Goal: Transaction & Acquisition: Purchase product/service

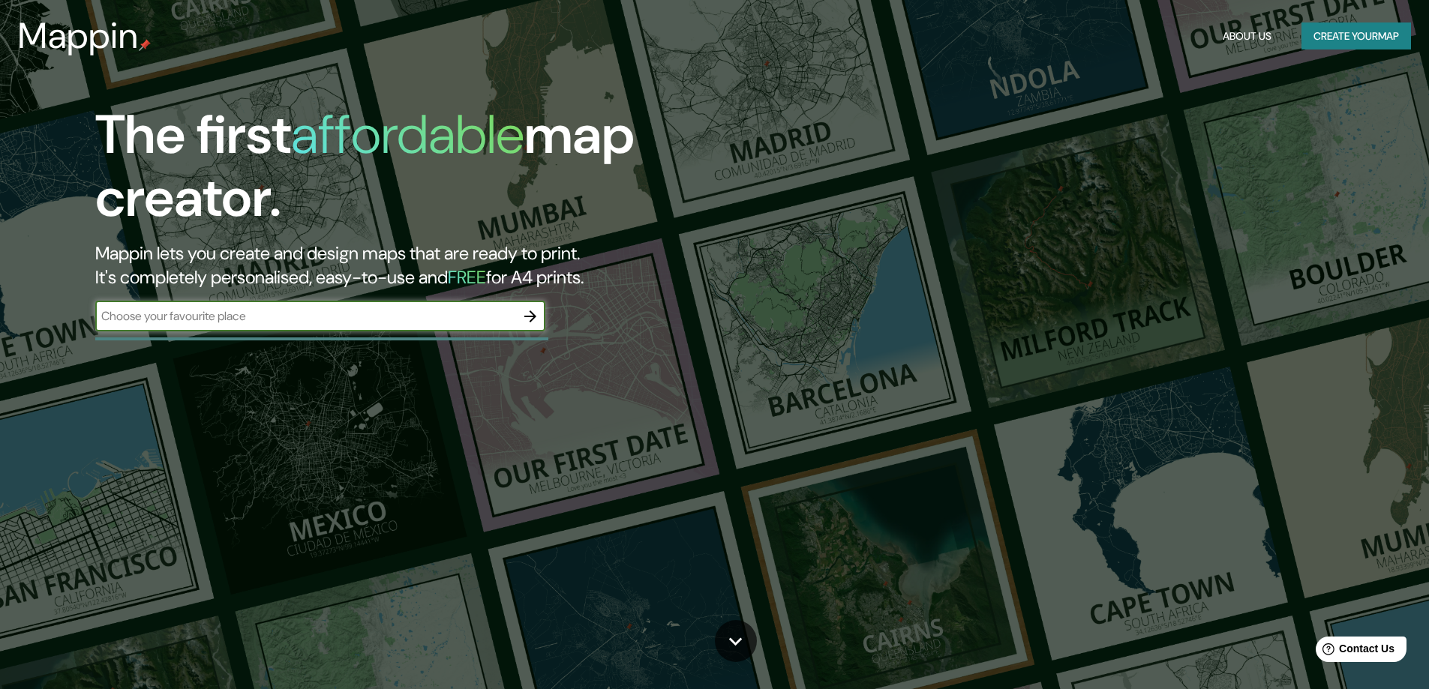
click at [187, 314] on input "text" at bounding box center [305, 316] width 420 height 17
type input "[PERSON_NAME]"
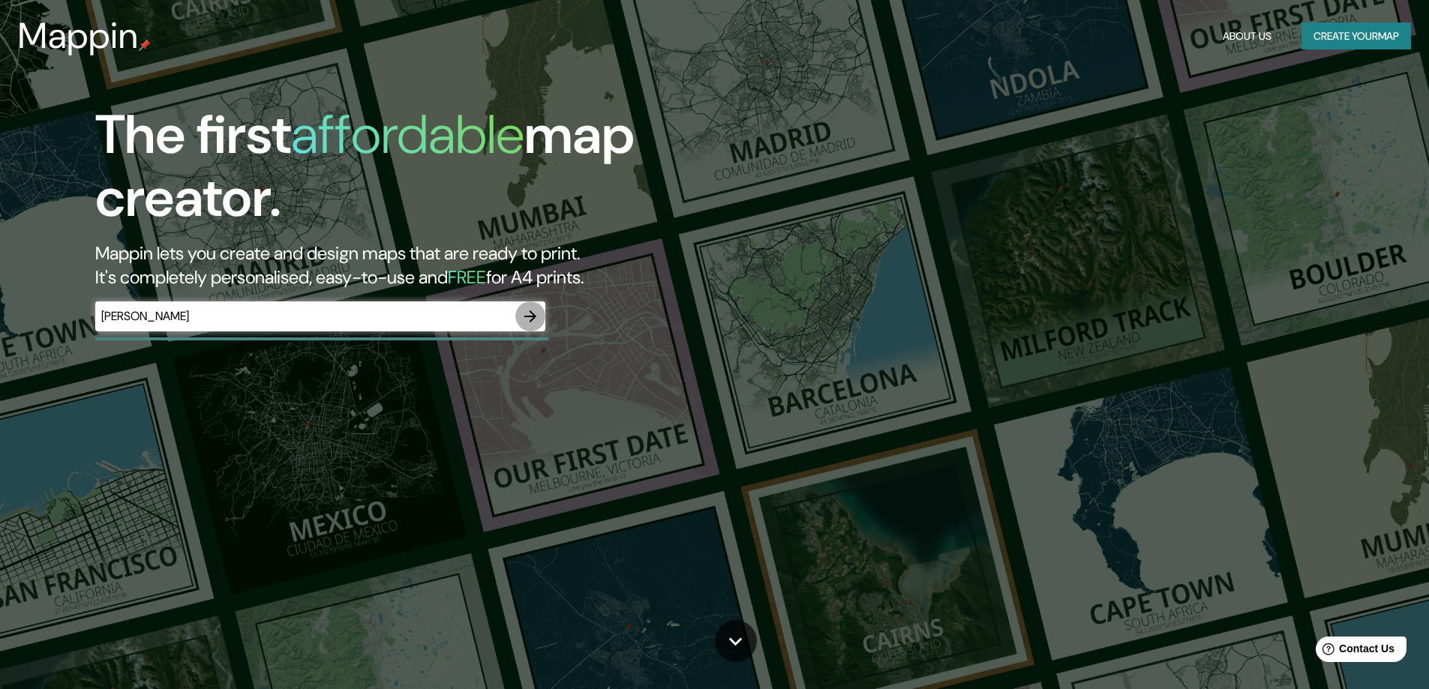
click at [527, 317] on icon "button" at bounding box center [530, 317] width 18 height 18
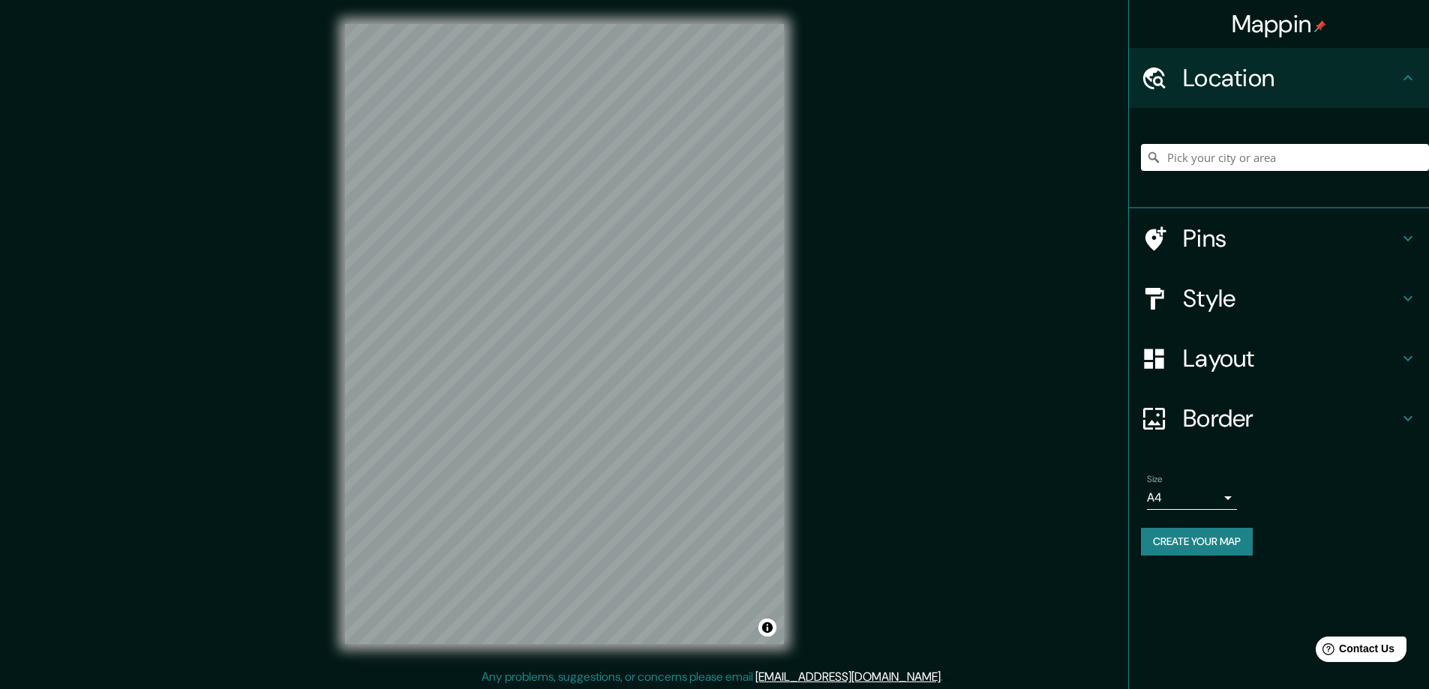
click at [1262, 376] on div "Layout" at bounding box center [1279, 359] width 300 height 60
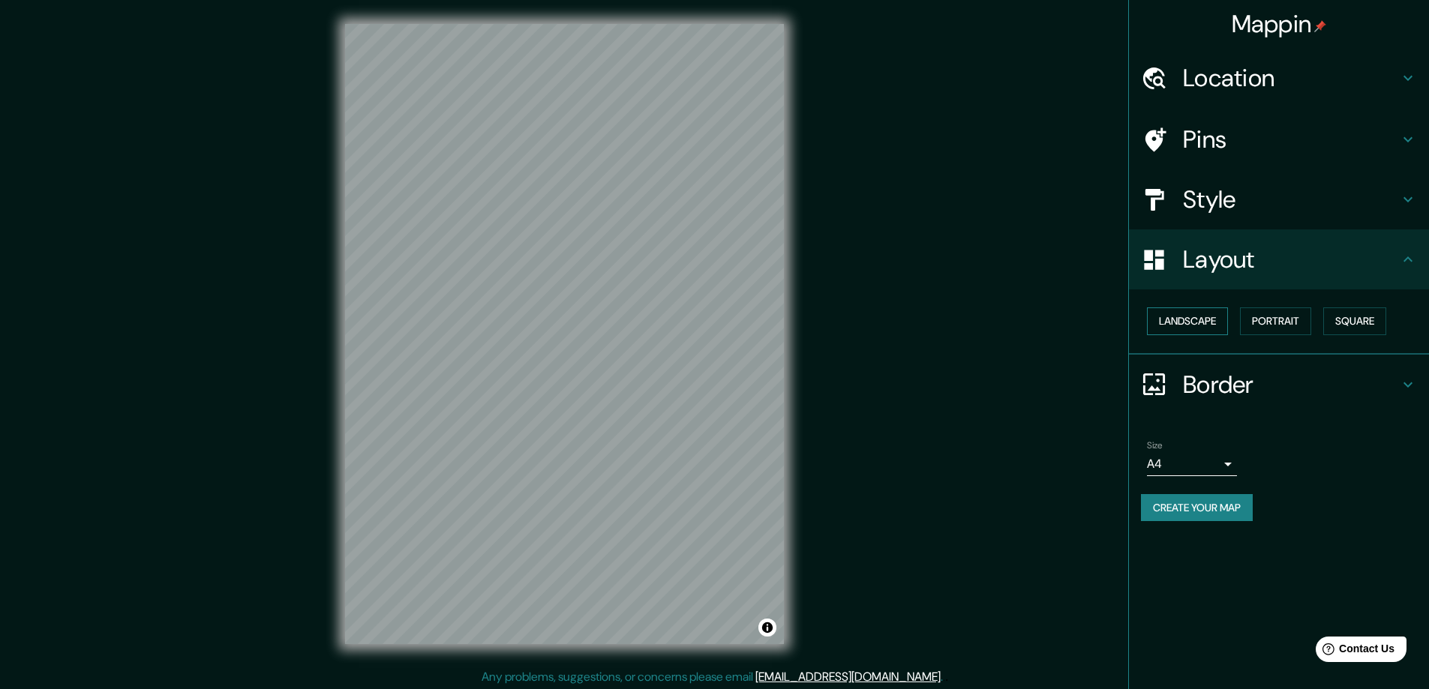
click at [1174, 331] on button "Landscape" at bounding box center [1187, 322] width 81 height 28
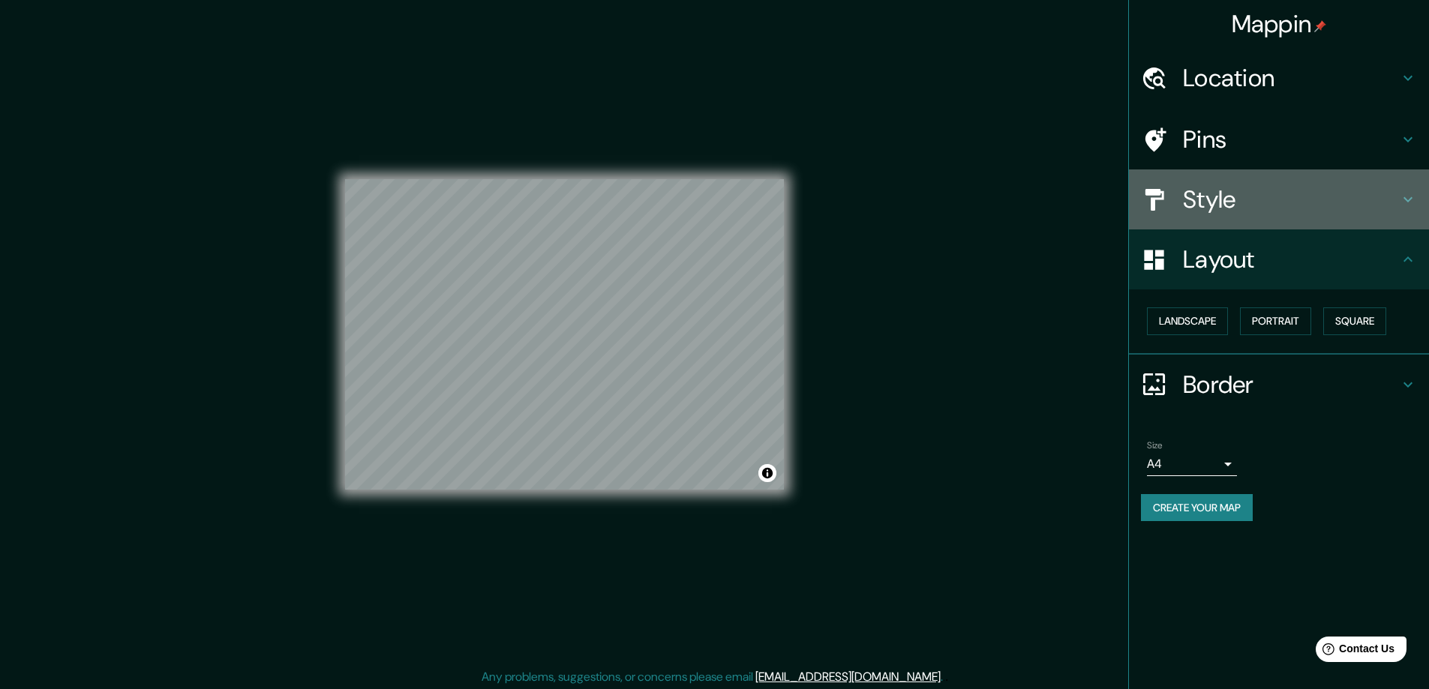
click at [1237, 193] on h4 "Style" at bounding box center [1291, 200] width 216 height 30
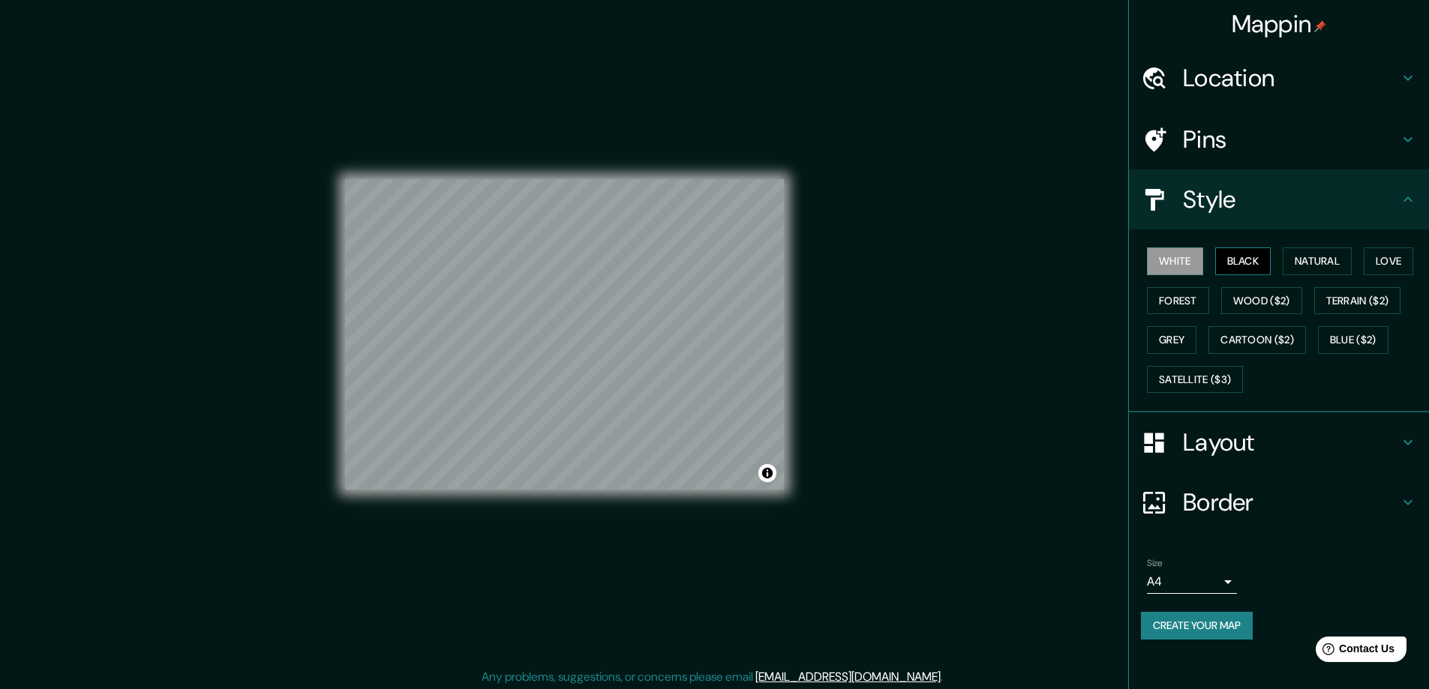
click at [1246, 266] on button "Black" at bounding box center [1243, 262] width 56 height 28
click at [1325, 266] on button "Natural" at bounding box center [1317, 262] width 69 height 28
click at [1377, 269] on button "Love" at bounding box center [1389, 262] width 50 height 28
click at [1157, 299] on button "Forest" at bounding box center [1178, 301] width 62 height 28
click at [1269, 305] on button "Wood ($2)" at bounding box center [1261, 301] width 81 height 28
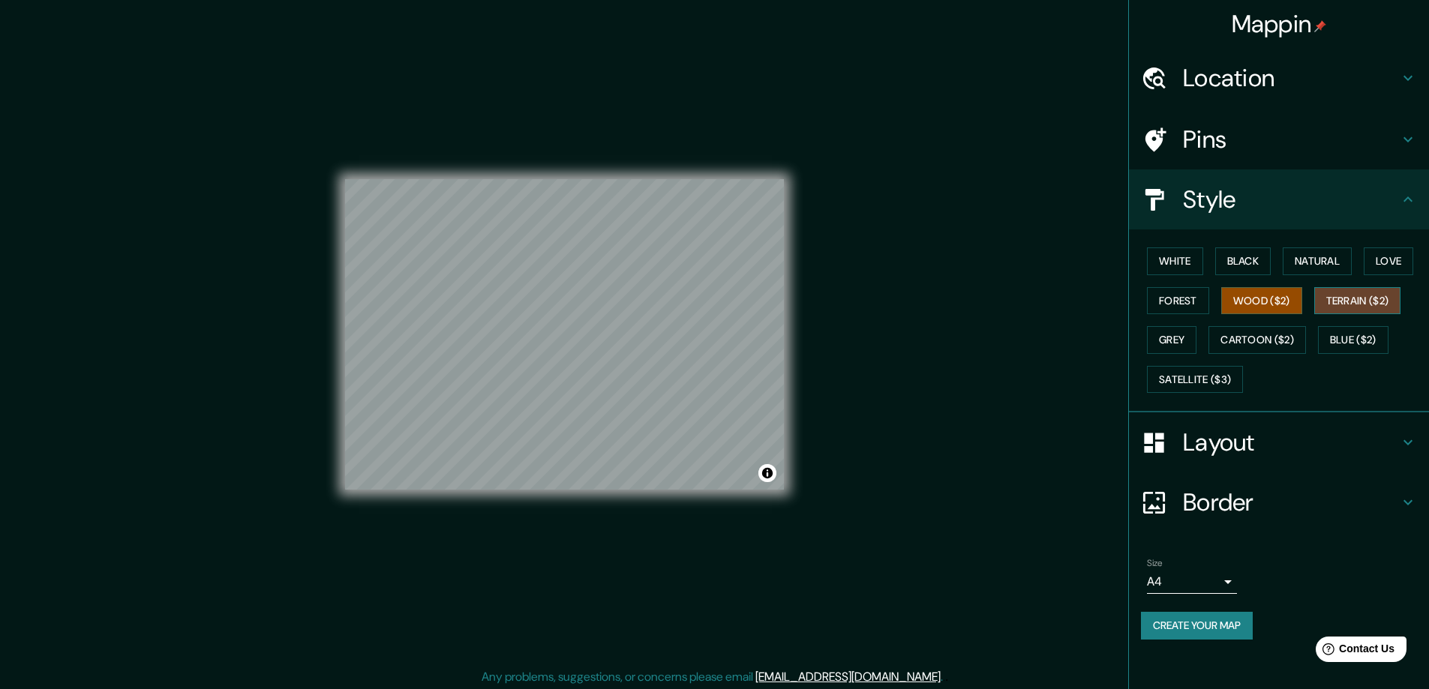
click at [1356, 305] on button "Terrain ($2)" at bounding box center [1357, 301] width 87 height 28
click at [1164, 347] on button "Grey" at bounding box center [1172, 340] width 50 height 28
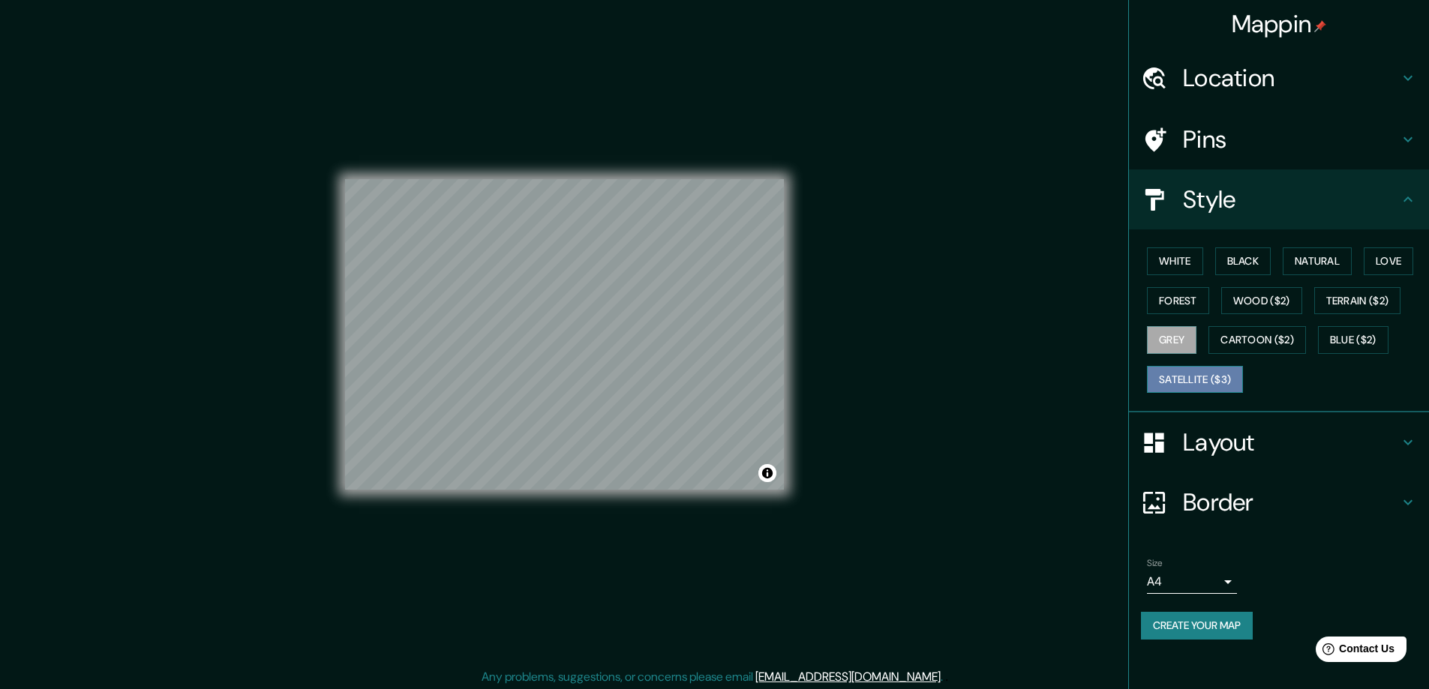
click at [1178, 387] on button "Satellite ($3)" at bounding box center [1195, 380] width 96 height 28
click at [1260, 338] on button "Cartoon ($2)" at bounding box center [1257, 340] width 98 height 28
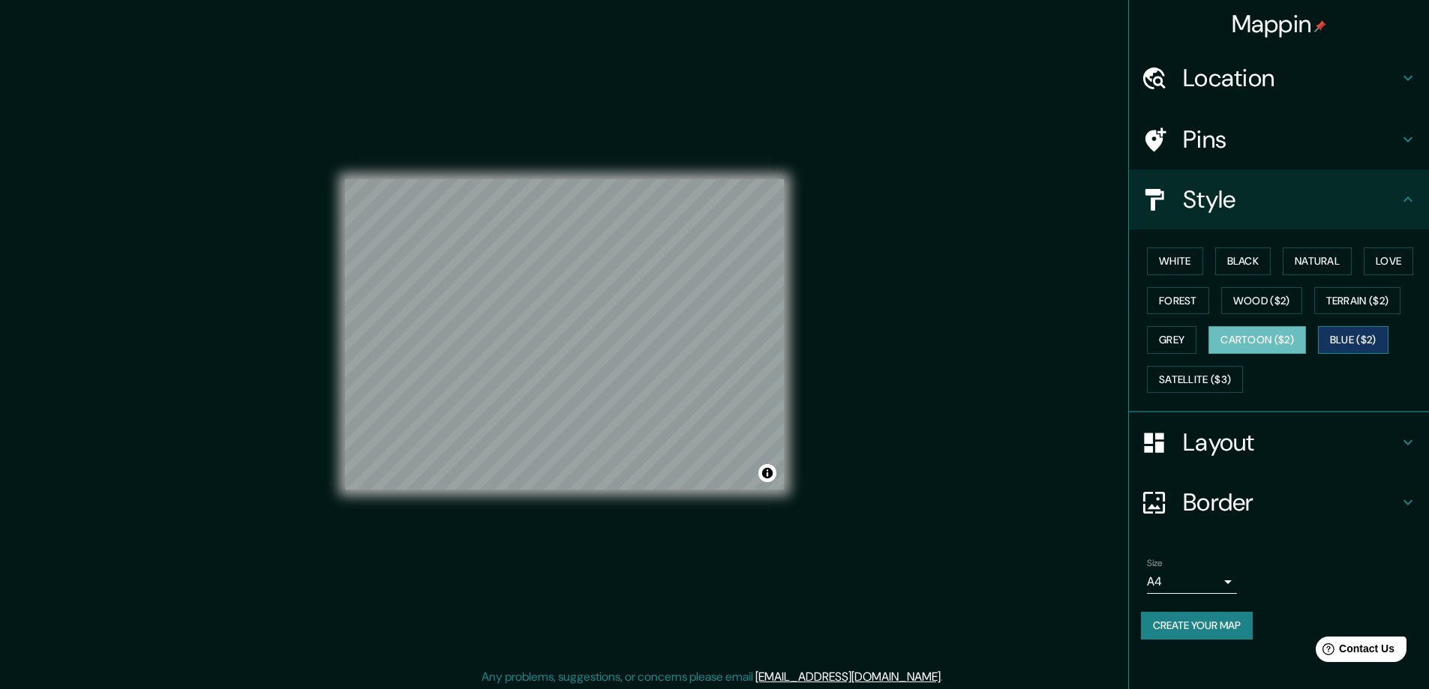
click at [1356, 338] on button "Blue ($2)" at bounding box center [1353, 340] width 71 height 28
click at [1214, 445] on h4 "Layout" at bounding box center [1291, 443] width 216 height 30
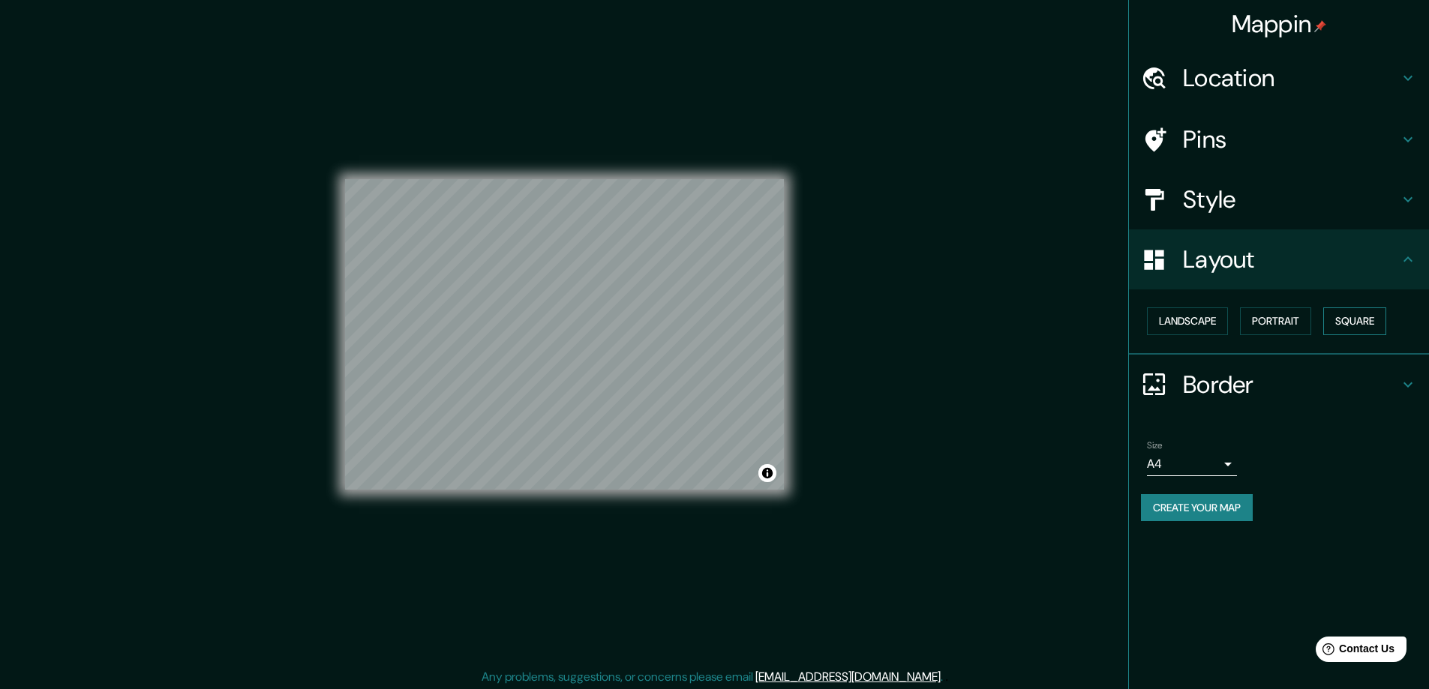
click at [1356, 331] on button "Square" at bounding box center [1354, 322] width 63 height 28
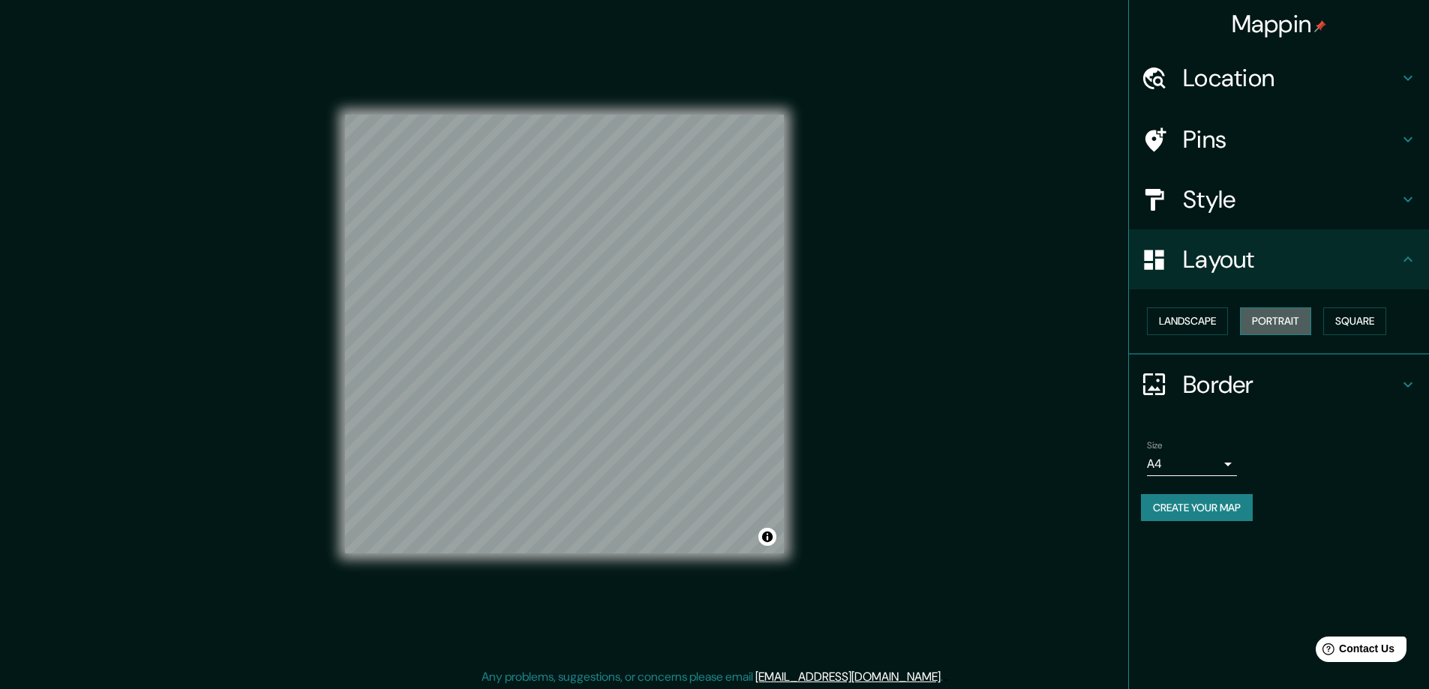
click at [1295, 329] on button "Portrait" at bounding box center [1275, 322] width 71 height 28
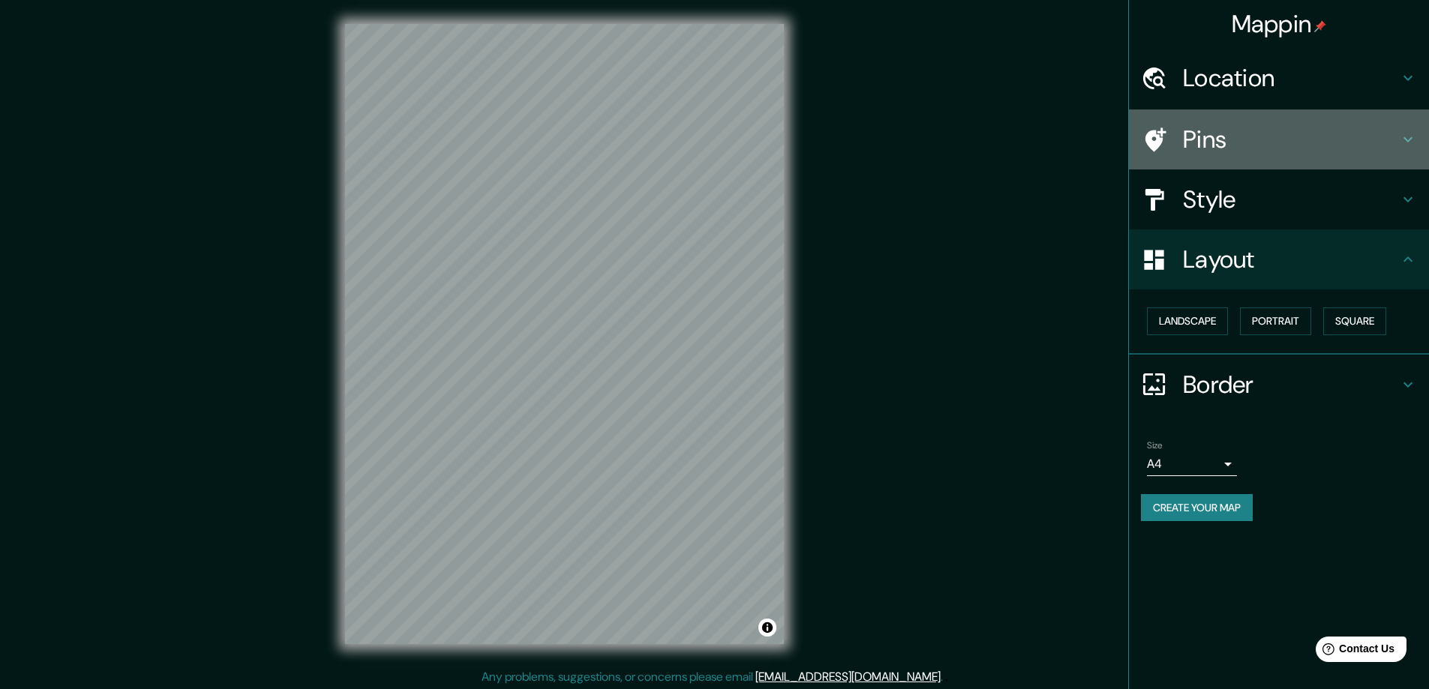
click at [1262, 141] on h4 "Pins" at bounding box center [1291, 140] width 216 height 30
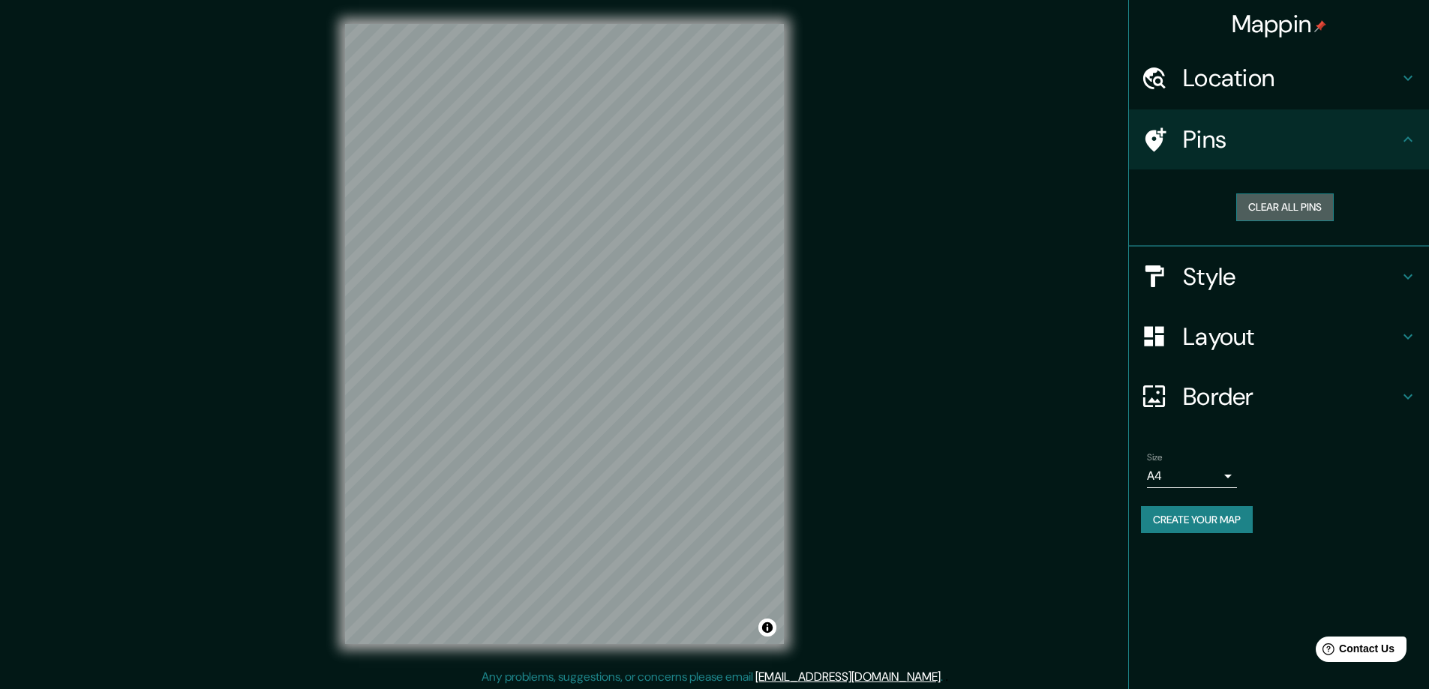
click at [1267, 210] on button "Clear all pins" at bounding box center [1285, 208] width 98 height 28
click at [1153, 137] on icon at bounding box center [1154, 140] width 26 height 26
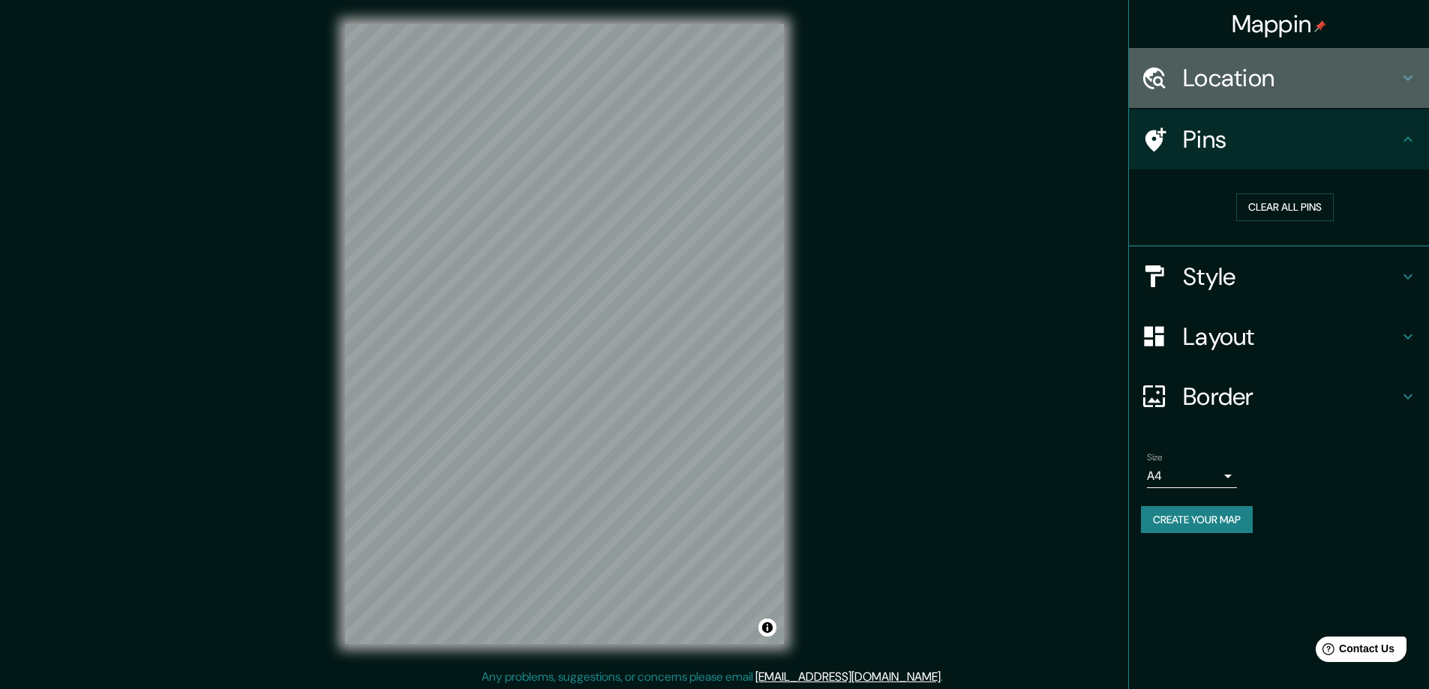
click at [1223, 85] on h4 "Location" at bounding box center [1291, 78] width 216 height 30
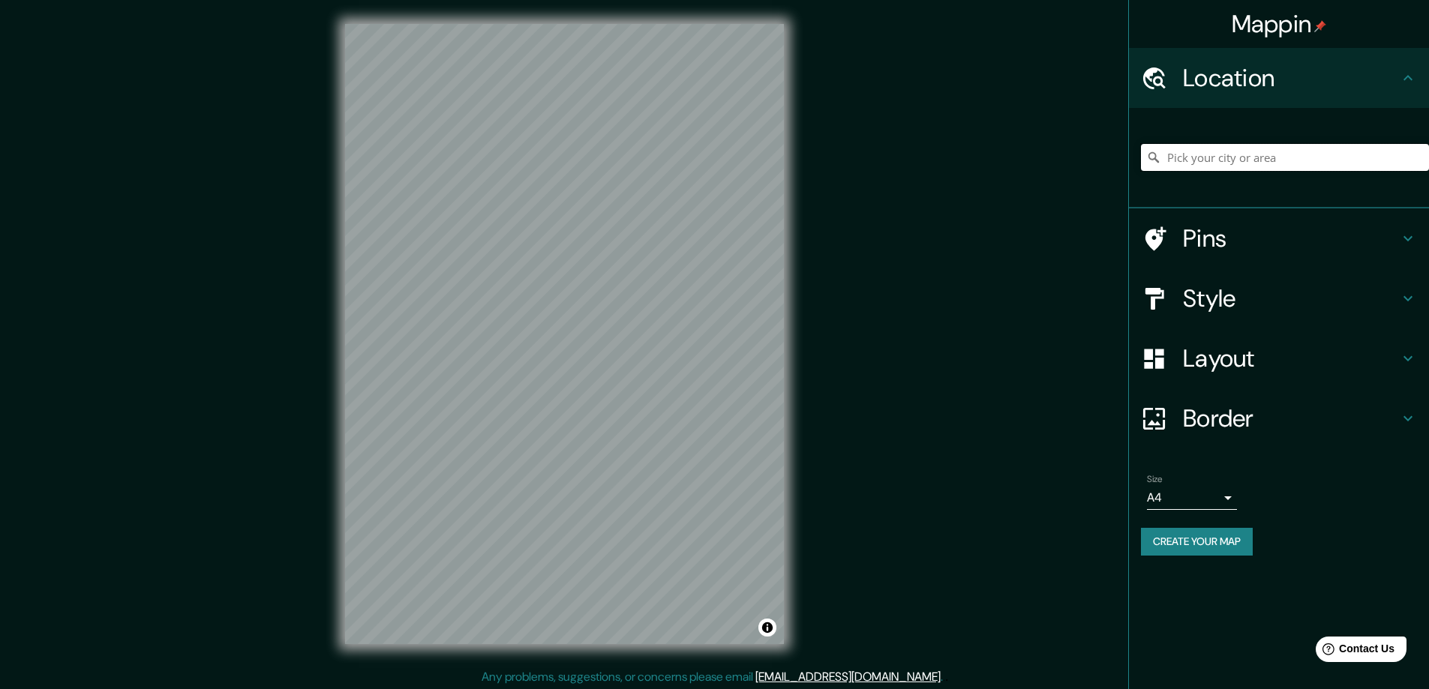
click at [1208, 155] on input "Pick your city or area" at bounding box center [1285, 157] width 288 height 27
click at [1182, 164] on input "[GEOGRAPHIC_DATA], [GEOGRAPHIC_DATA], [GEOGRAPHIC_DATA]" at bounding box center [1285, 157] width 288 height 27
click at [1268, 163] on input "Tetuán, Tánger-Tetuán-[GEOGRAPHIC_DATA], [GEOGRAPHIC_DATA]" at bounding box center [1285, 157] width 288 height 27
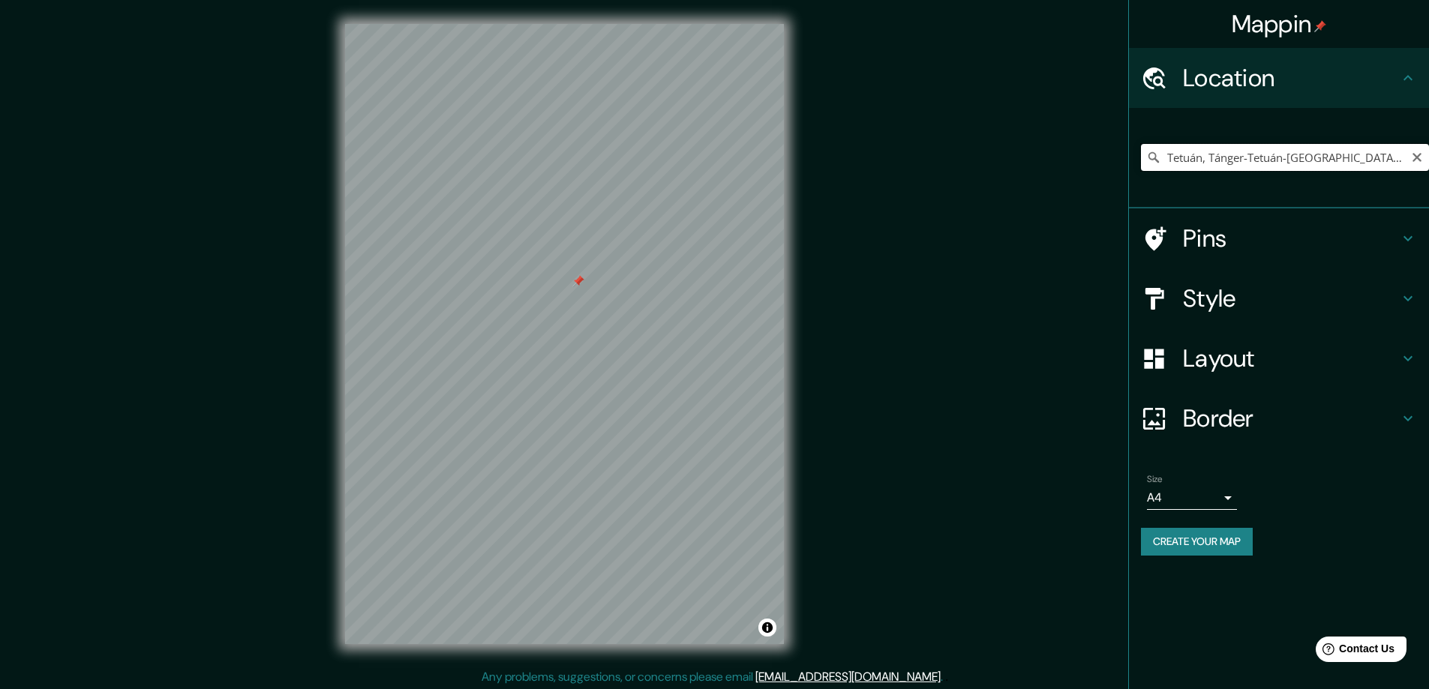
click at [1268, 163] on input "Tetuán, Tánger-Tetuán-[GEOGRAPHIC_DATA], [GEOGRAPHIC_DATA]" at bounding box center [1285, 157] width 288 height 27
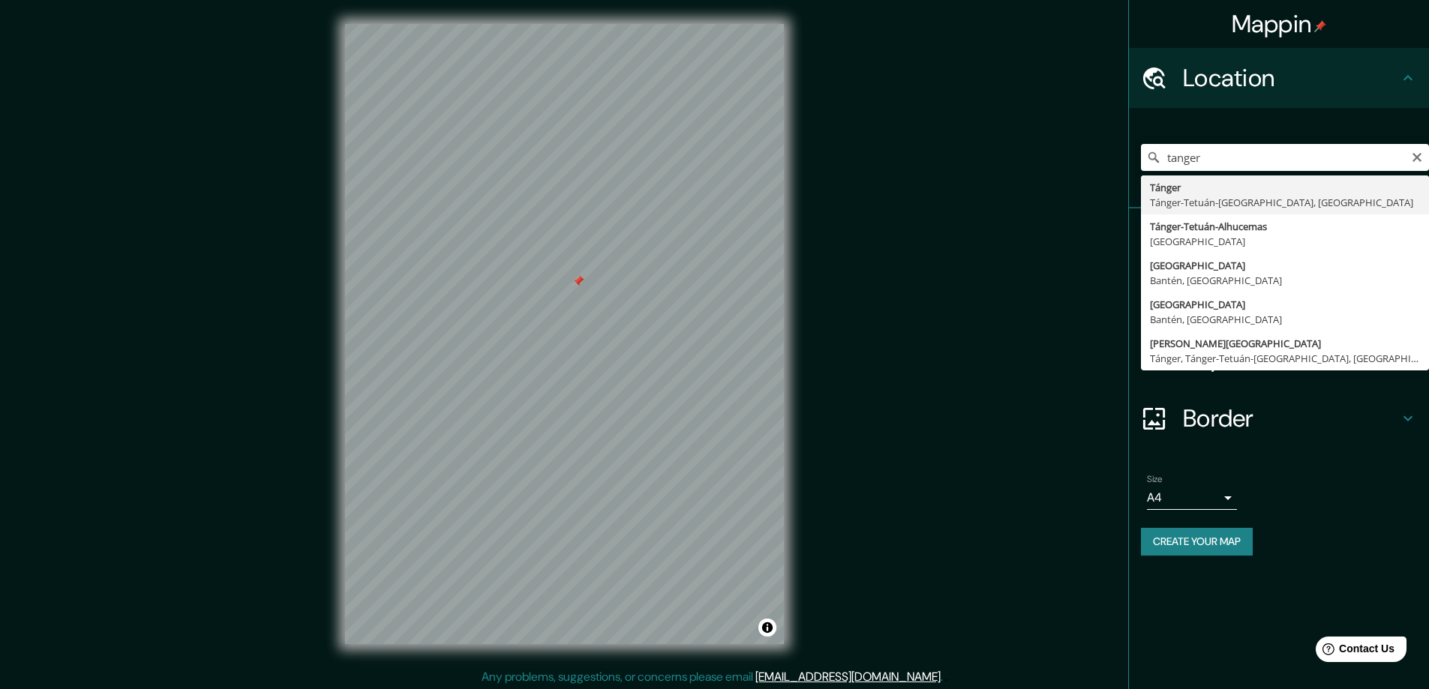
type input "Tánger, Tánger-Tetuán-[GEOGRAPHIC_DATA], [GEOGRAPHIC_DATA]"
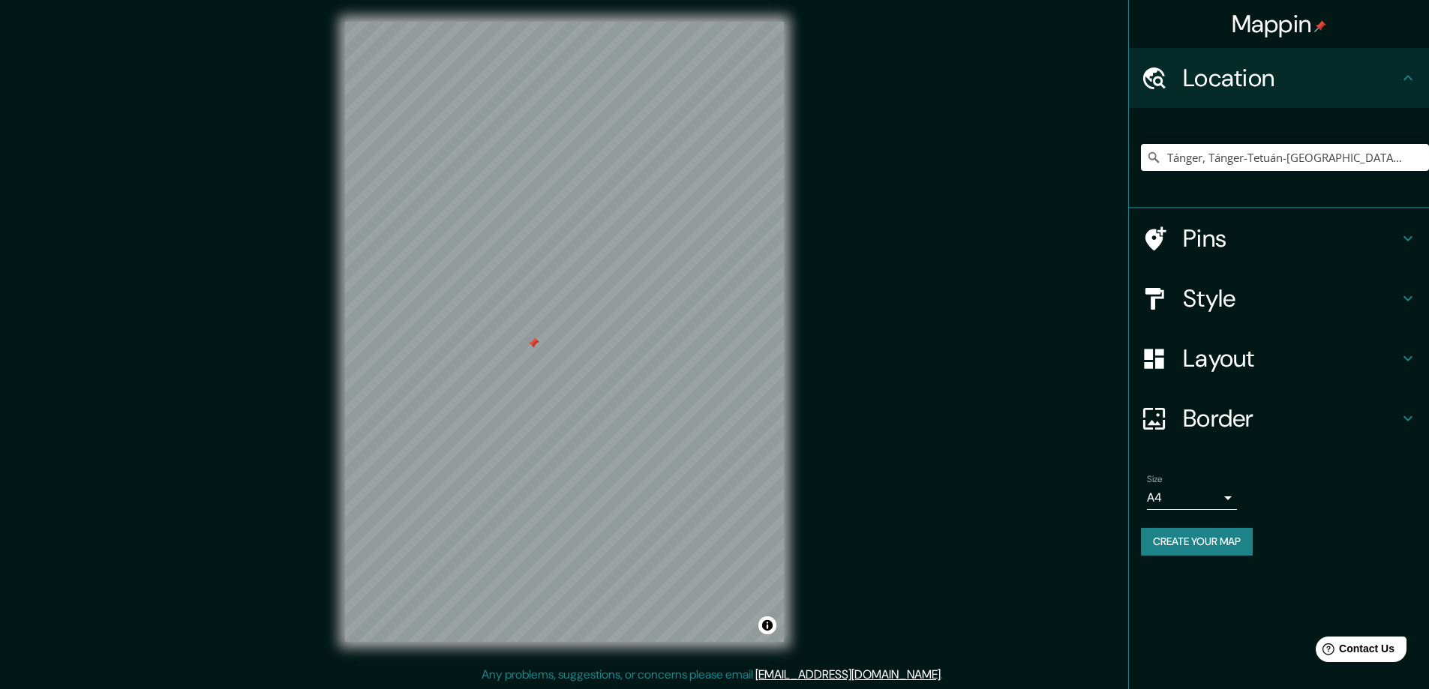
scroll to position [3, 0]
click at [1202, 308] on h4 "Style" at bounding box center [1291, 299] width 216 height 30
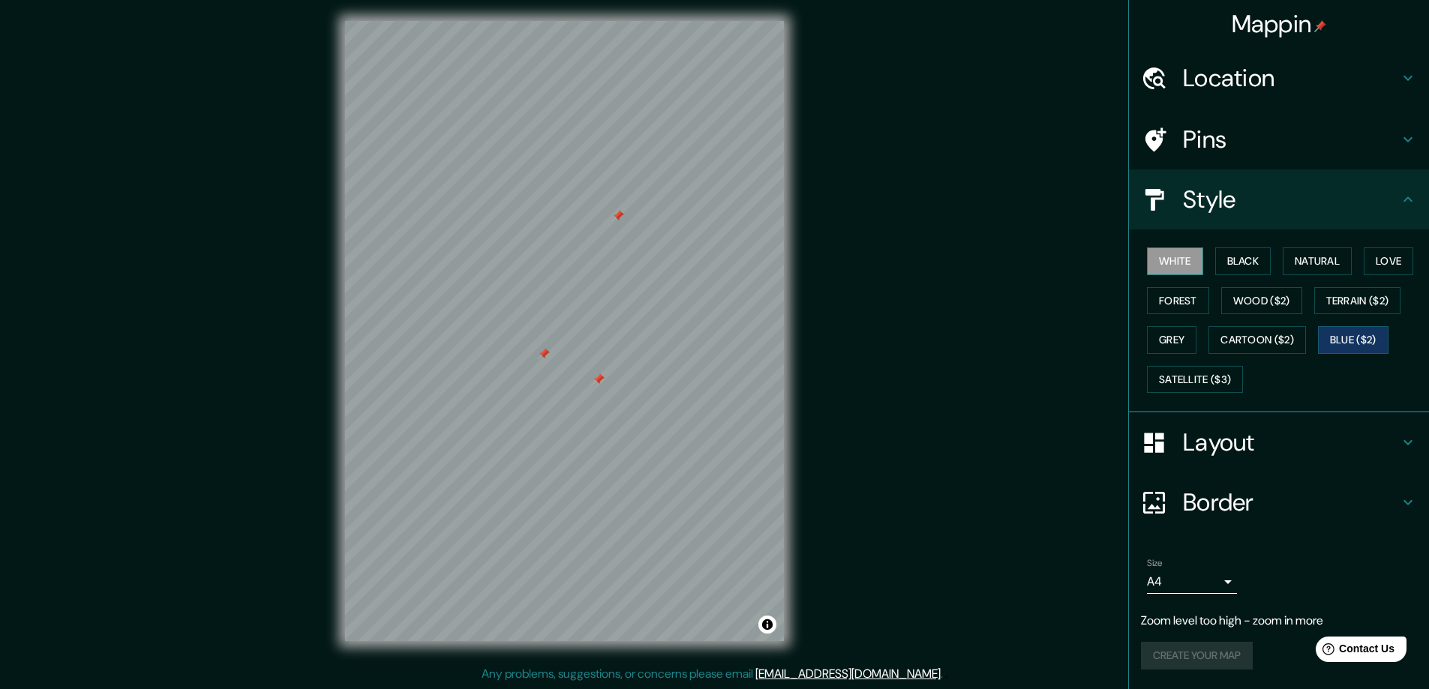
click at [1165, 260] on button "White" at bounding box center [1175, 262] width 56 height 28
click at [1244, 256] on button "Black" at bounding box center [1243, 262] width 56 height 28
click at [1320, 263] on button "Natural" at bounding box center [1317, 262] width 69 height 28
click at [1377, 266] on button "Love" at bounding box center [1389, 262] width 50 height 28
click at [1193, 293] on button "Forest" at bounding box center [1178, 301] width 62 height 28
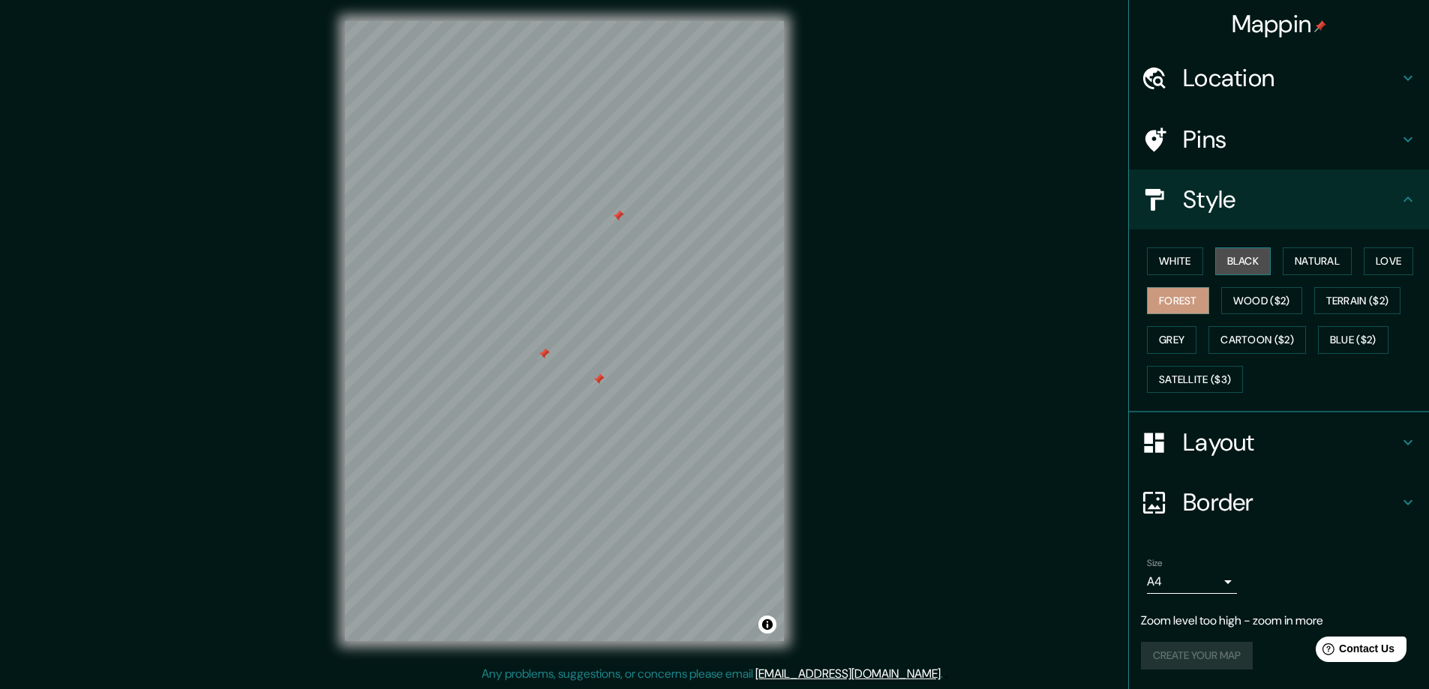
click at [1226, 263] on button "Black" at bounding box center [1243, 262] width 56 height 28
click at [1179, 263] on button "White" at bounding box center [1175, 262] width 56 height 28
click at [1231, 256] on button "Black" at bounding box center [1243, 262] width 56 height 28
click at [1187, 329] on button "Grey" at bounding box center [1172, 340] width 50 height 28
click at [1363, 295] on button "Terrain ($2)" at bounding box center [1357, 301] width 87 height 28
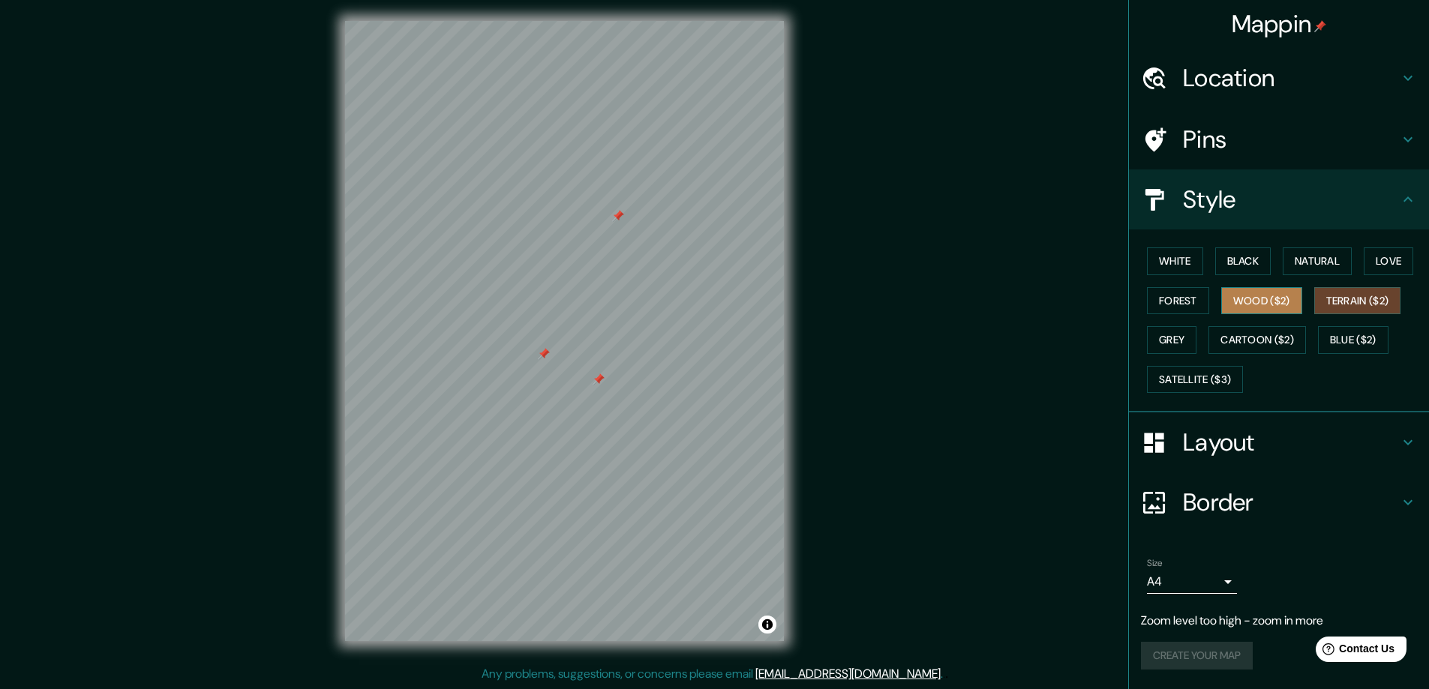
click at [1273, 297] on button "Wood ($2)" at bounding box center [1261, 301] width 81 height 28
click at [1178, 301] on button "Forest" at bounding box center [1178, 301] width 62 height 28
click at [1242, 265] on button "Black" at bounding box center [1243, 262] width 56 height 28
click at [1240, 155] on div "Pins" at bounding box center [1279, 140] width 300 height 60
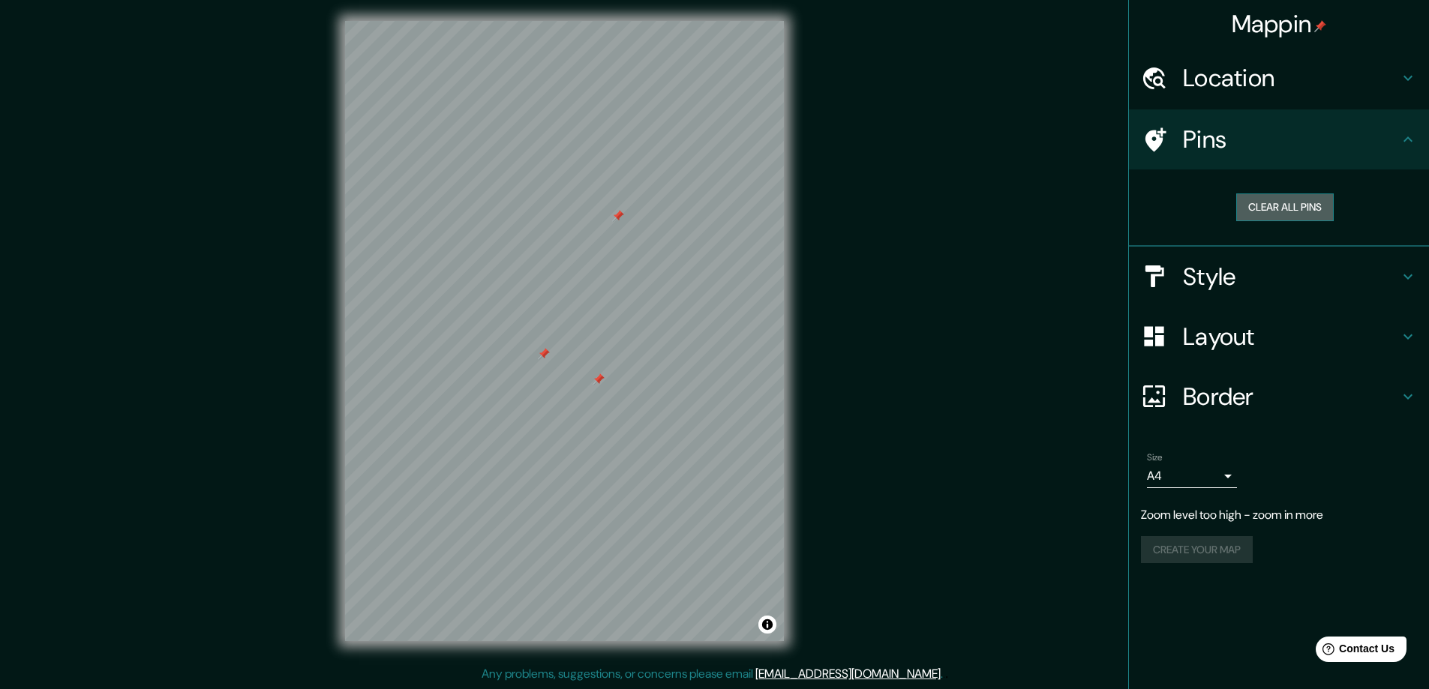
click at [1253, 203] on button "Clear all pins" at bounding box center [1285, 208] width 98 height 28
drag, startPoint x: 809, startPoint y: 252, endPoint x: 1252, endPoint y: 539, distance: 527.2
click at [1252, 539] on div "Create your map" at bounding box center [1279, 550] width 276 height 28
click at [1210, 547] on div "Create your map" at bounding box center [1279, 550] width 276 height 28
click at [1223, 480] on body "Mappin Location [GEOGRAPHIC_DATA], [GEOGRAPHIC_DATA]-[GEOGRAPHIC_DATA]-[GEOGRAP…" at bounding box center [714, 341] width 1429 height 689
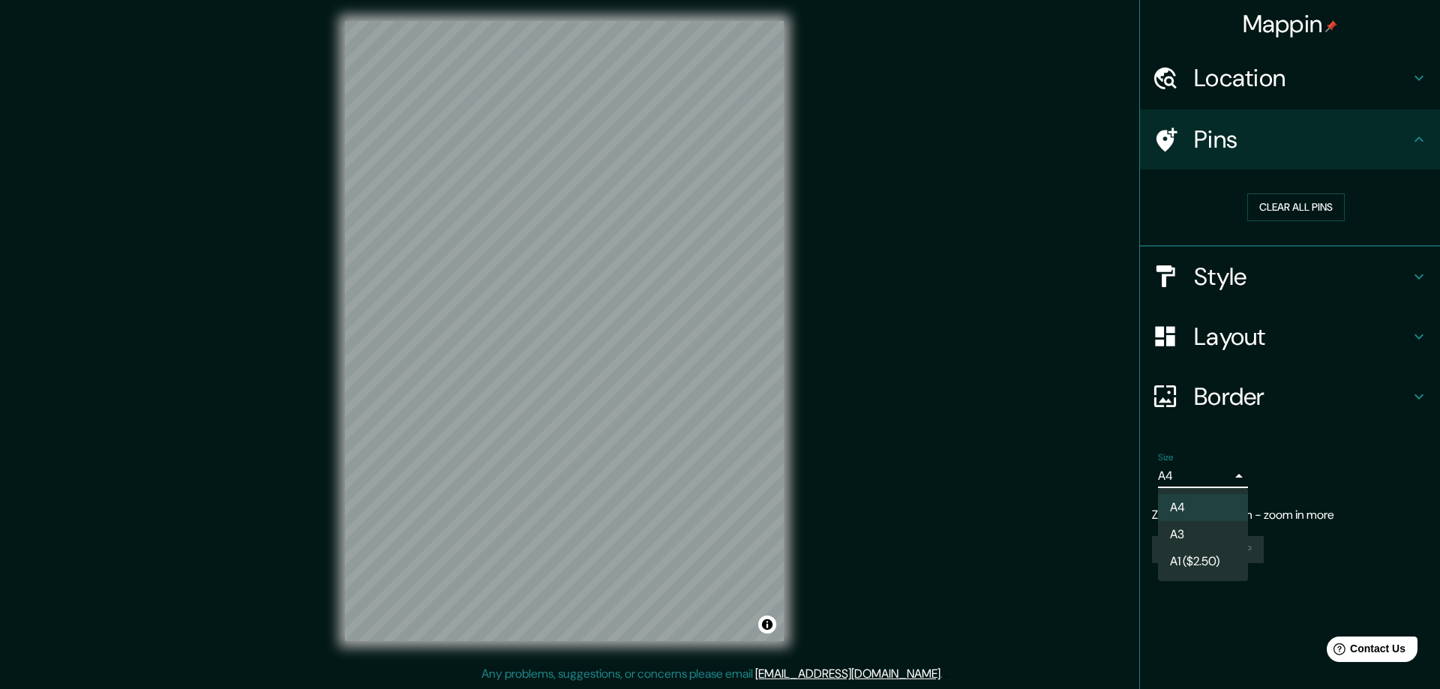
click at [1223, 480] on div at bounding box center [720, 344] width 1440 height 689
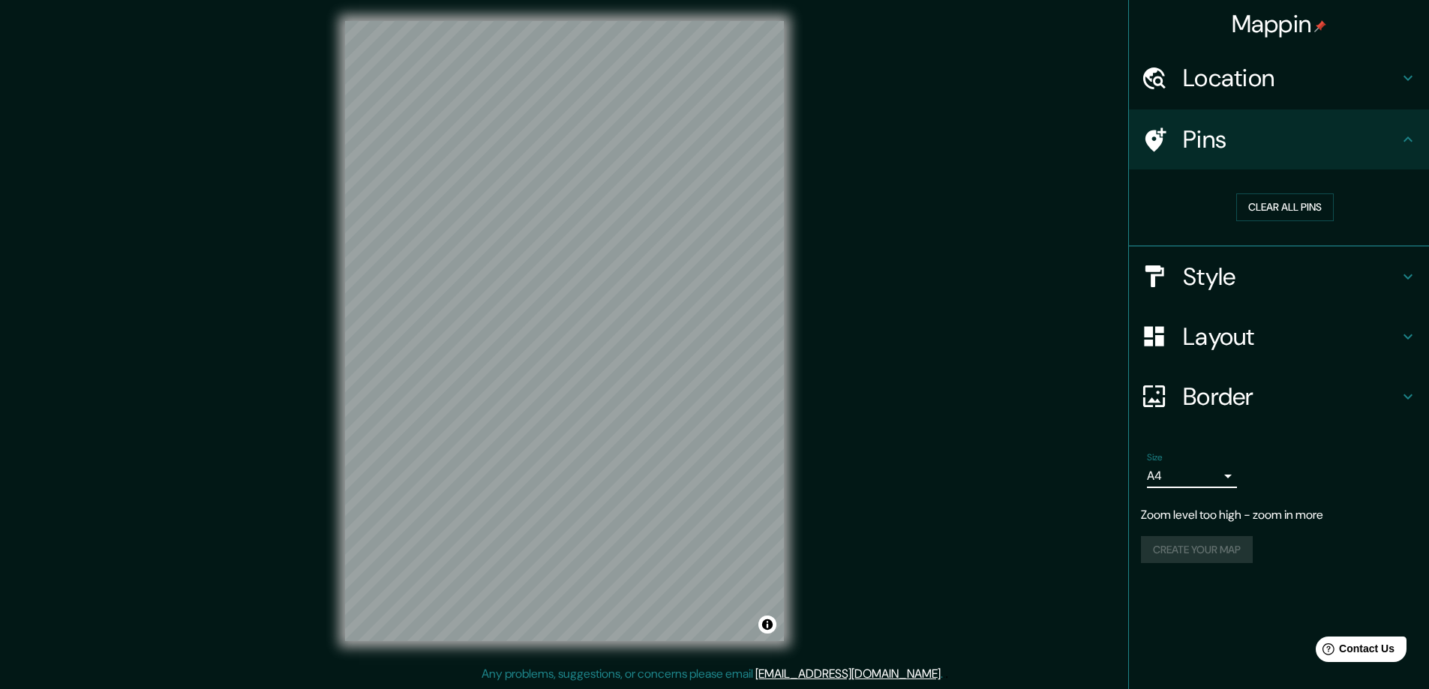
click at [1214, 529] on div "Size A4 single Zoom level too high - zoom in more Create your map" at bounding box center [1279, 511] width 276 height 130
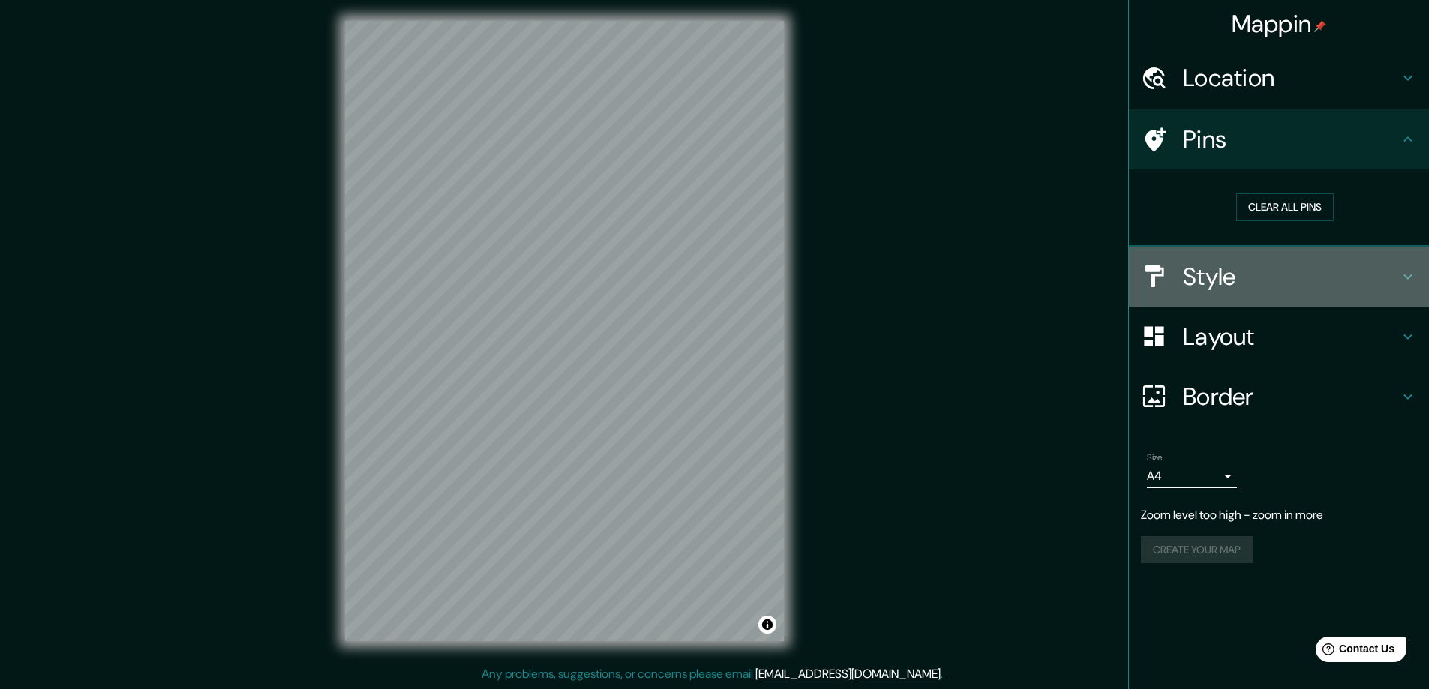
click at [1371, 280] on h4 "Style" at bounding box center [1291, 277] width 216 height 30
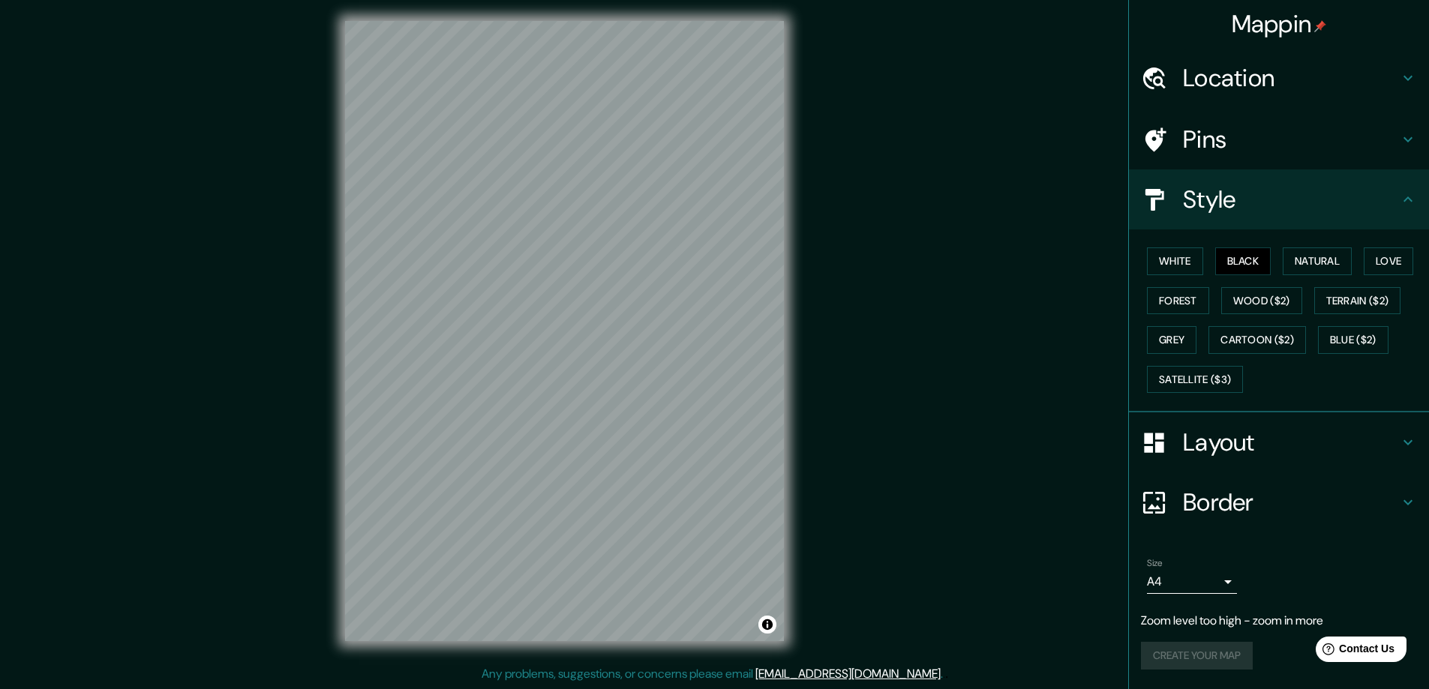
click at [1378, 446] on h4 "Layout" at bounding box center [1291, 443] width 216 height 30
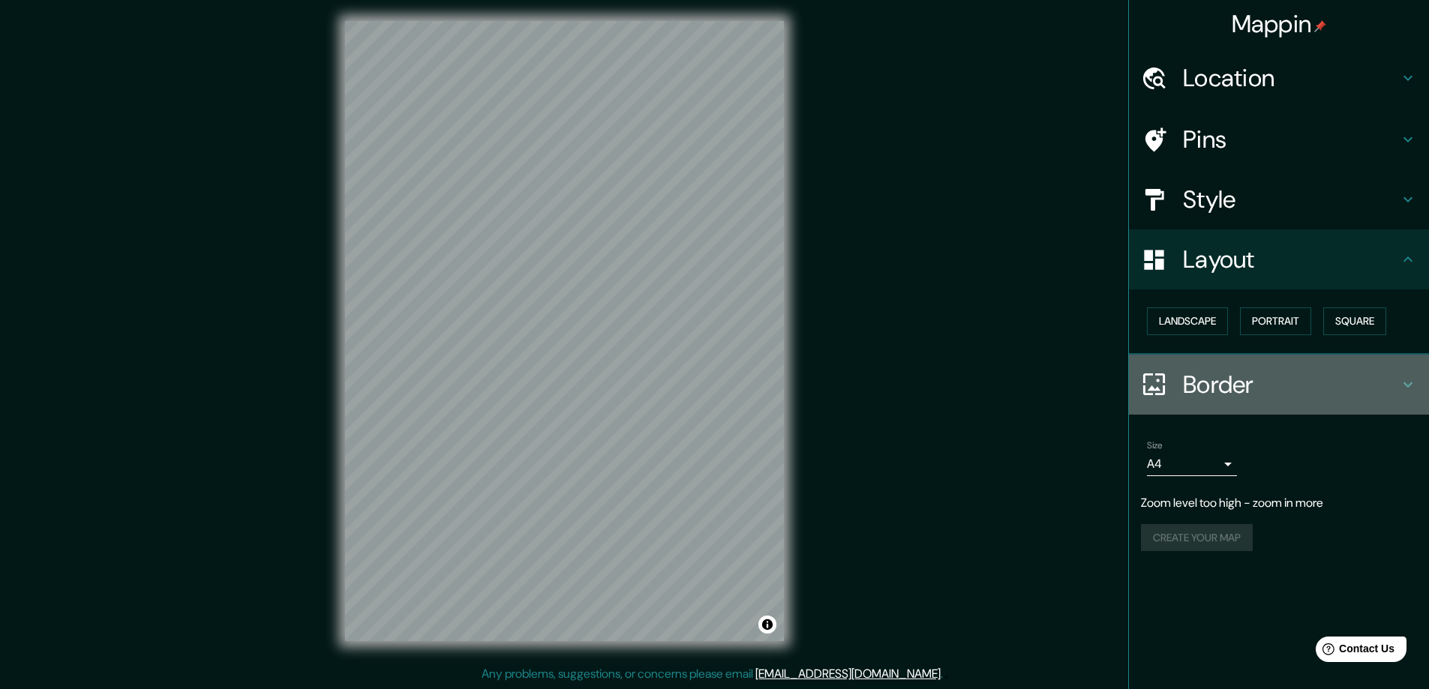
click at [1378, 389] on h4 "Border" at bounding box center [1291, 385] width 216 height 30
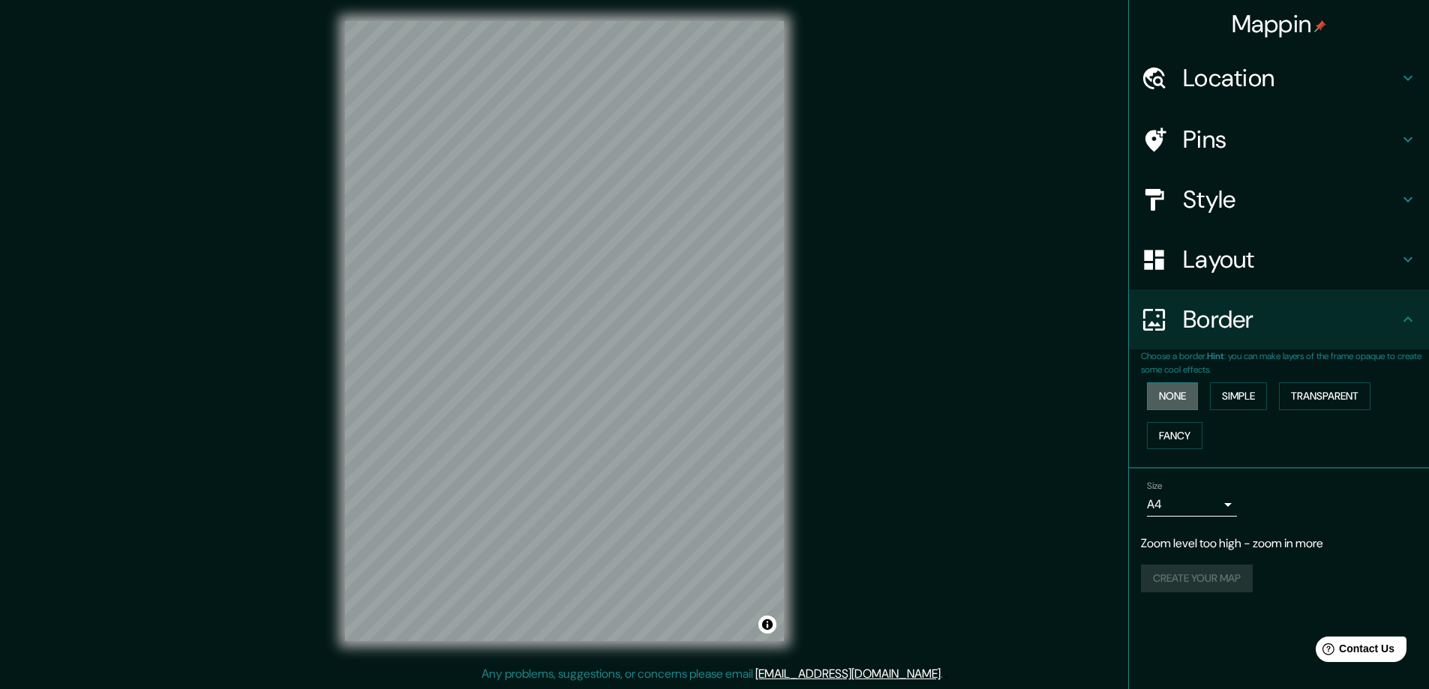
click at [1187, 399] on button "None" at bounding box center [1172, 397] width 51 height 28
click at [1229, 398] on button "Simple" at bounding box center [1238, 397] width 57 height 28
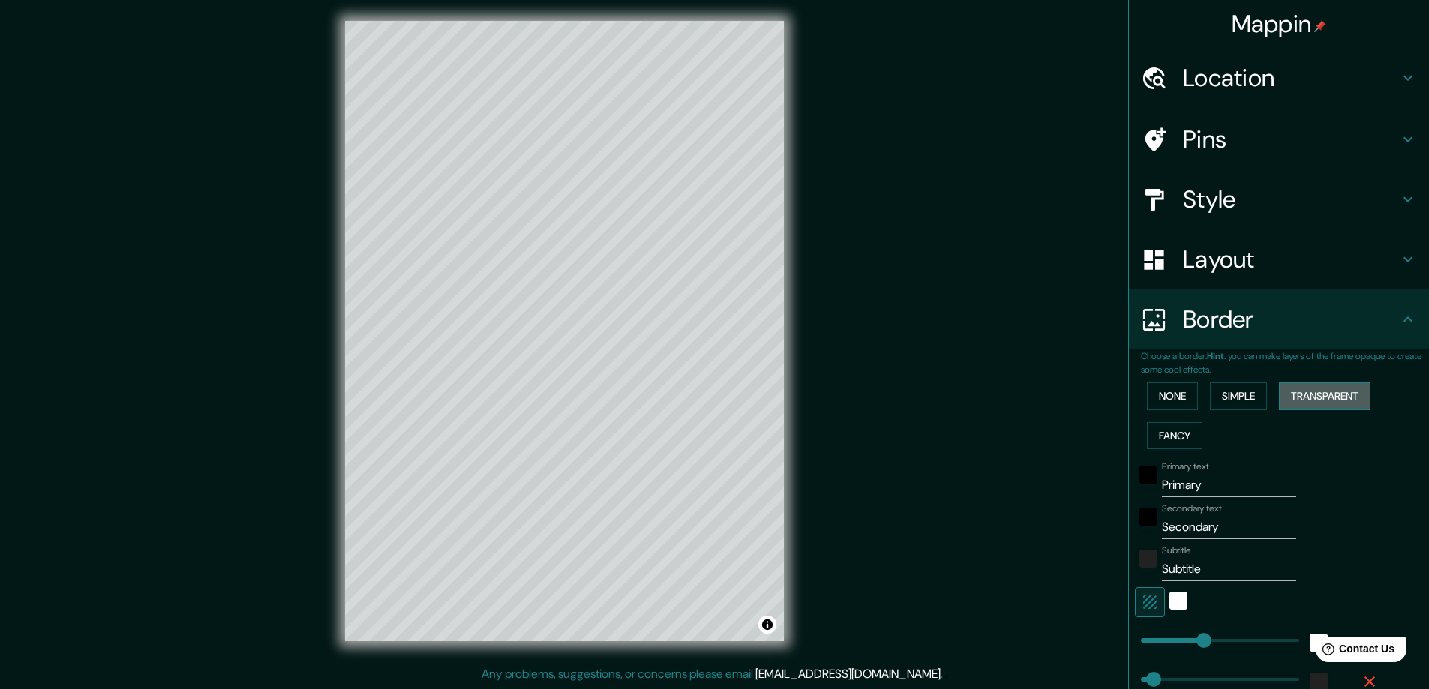
click at [1328, 391] on button "Transparent" at bounding box center [1325, 397] width 92 height 28
click at [1183, 428] on button "Fancy" at bounding box center [1175, 436] width 56 height 28
click at [1169, 396] on button "None" at bounding box center [1172, 397] width 51 height 28
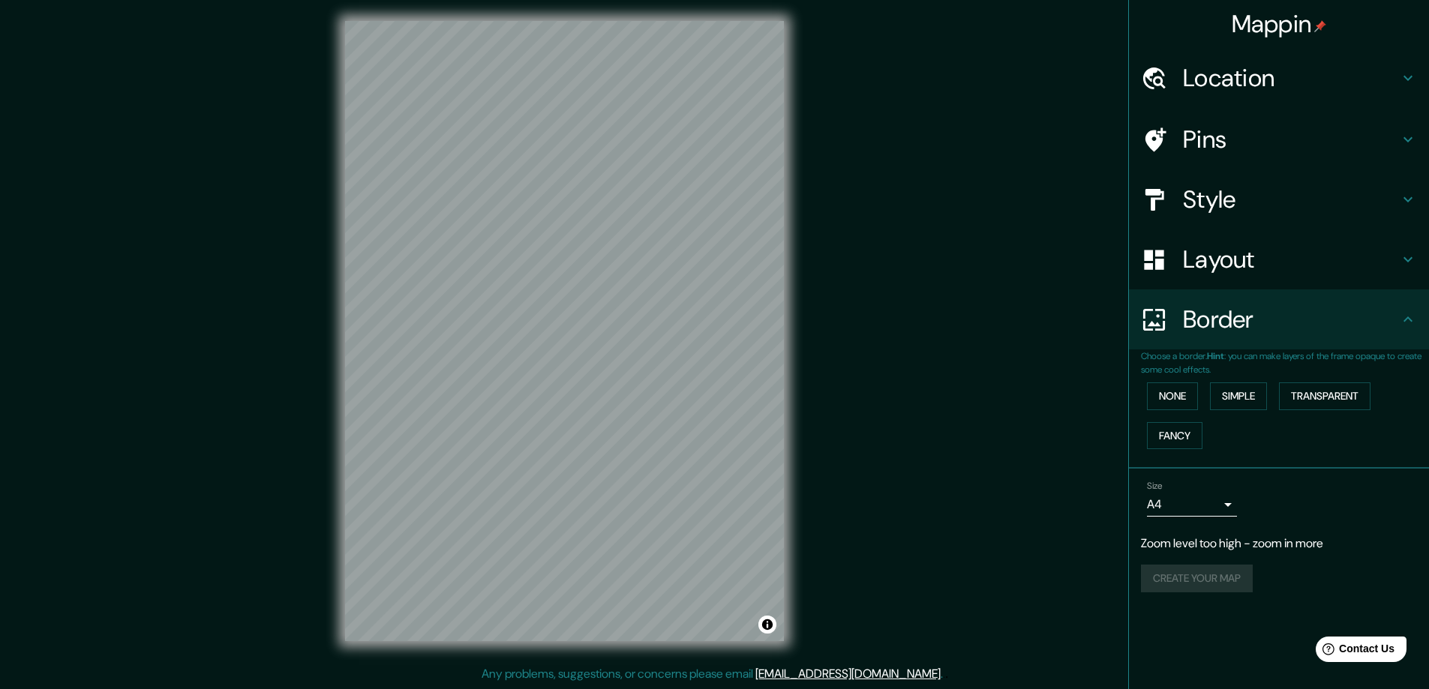
click at [1208, 256] on h4 "Layout" at bounding box center [1291, 260] width 216 height 30
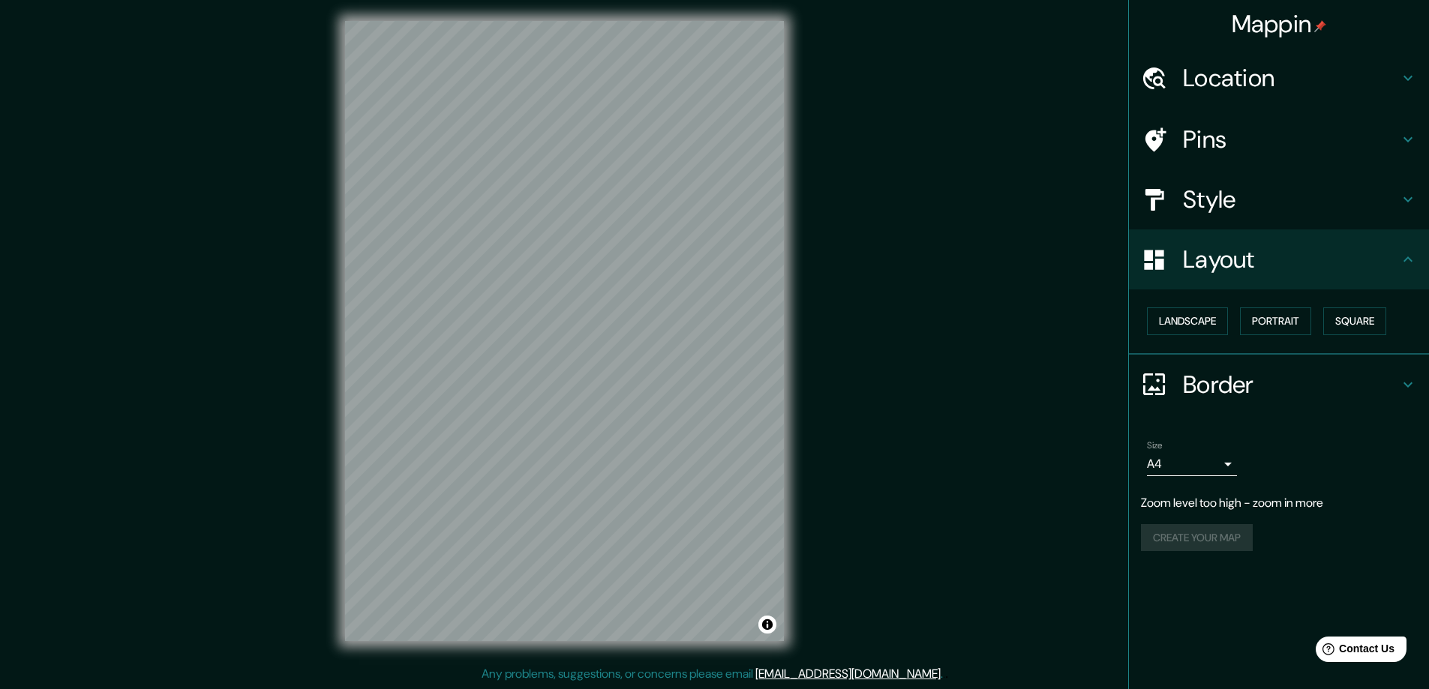
click at [1208, 210] on h4 "Style" at bounding box center [1291, 200] width 216 height 30
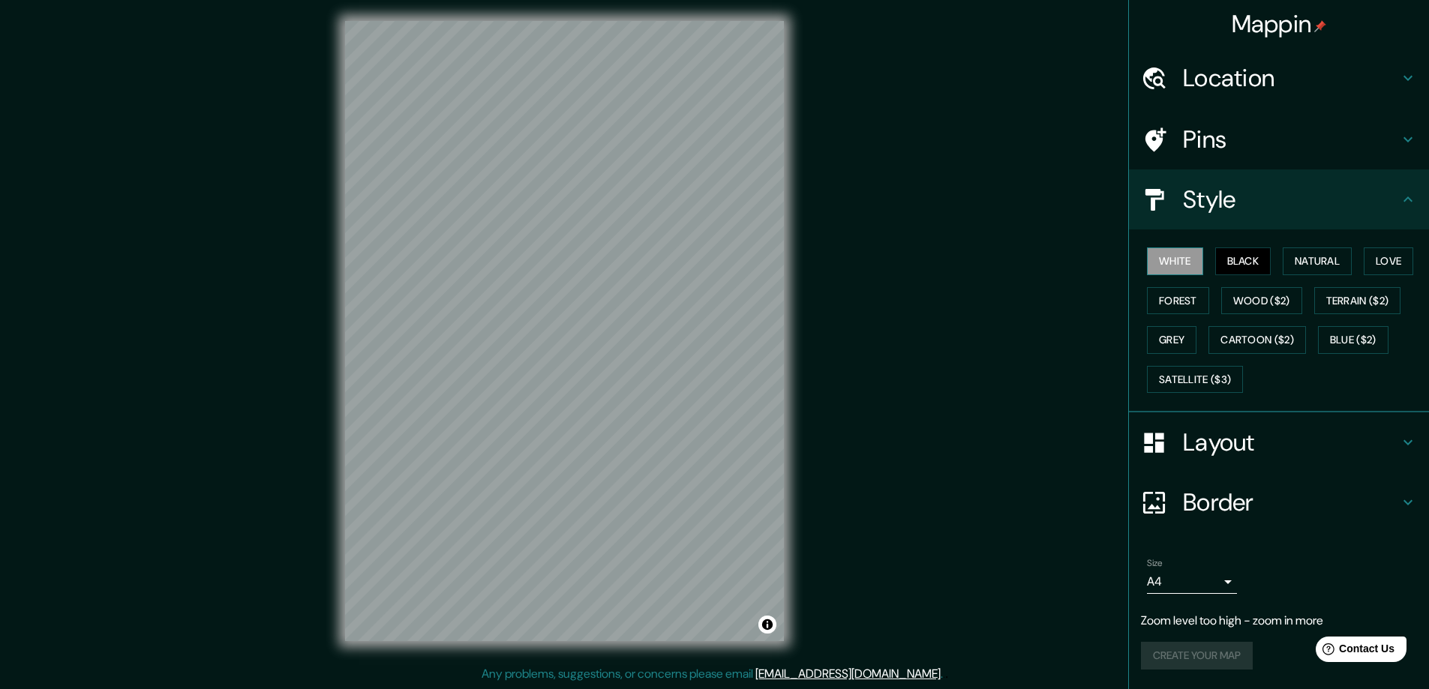
click at [1172, 262] on button "White" at bounding box center [1175, 262] width 56 height 28
